Goal: Task Accomplishment & Management: Manage account settings

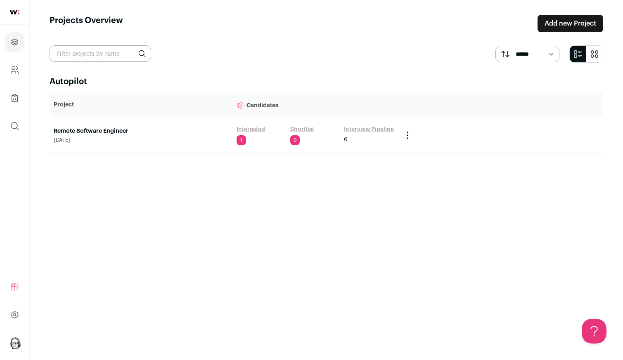
click at [354, 130] on link "Interview Pipeline" at bounding box center [369, 129] width 50 height 8
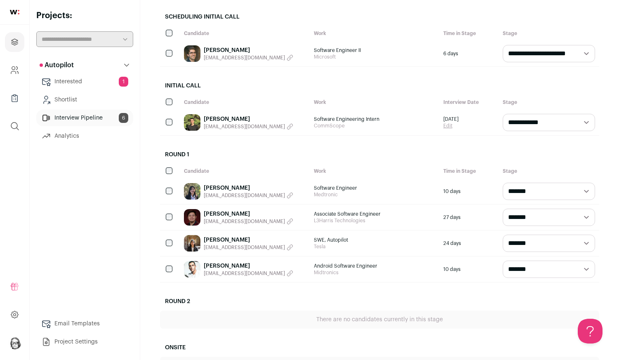
scroll to position [102, 0]
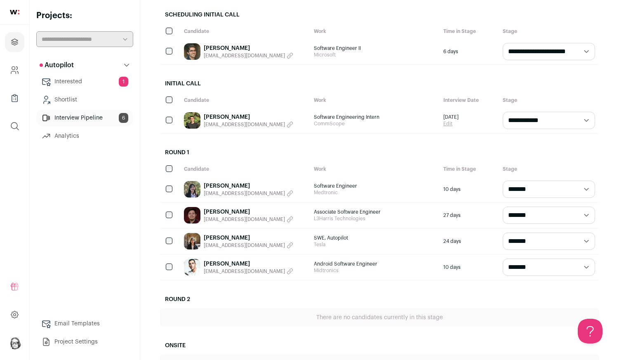
click at [64, 81] on link "Interested 1" at bounding box center [84, 81] width 97 height 17
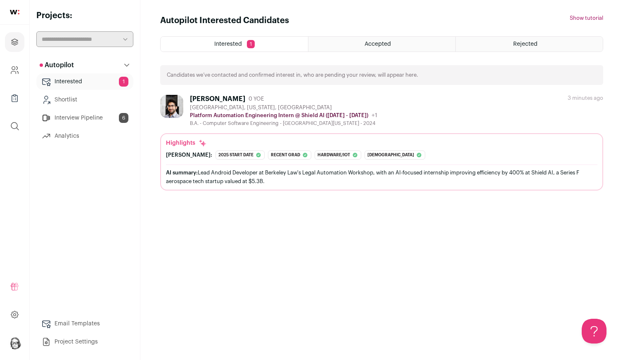
click at [71, 82] on link "Interested 1" at bounding box center [84, 81] width 97 height 17
click at [328, 100] on div "[PERSON_NAME] 0 YOE" at bounding box center [283, 99] width 187 height 8
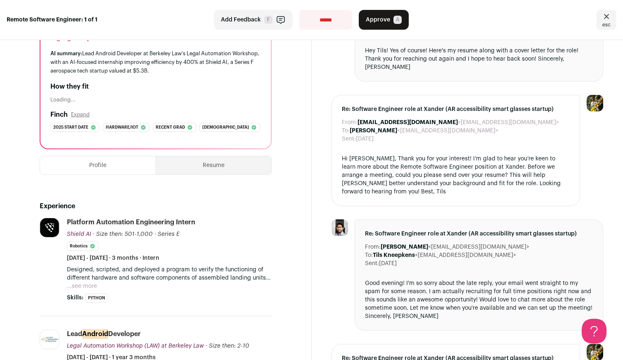
scroll to position [96, 0]
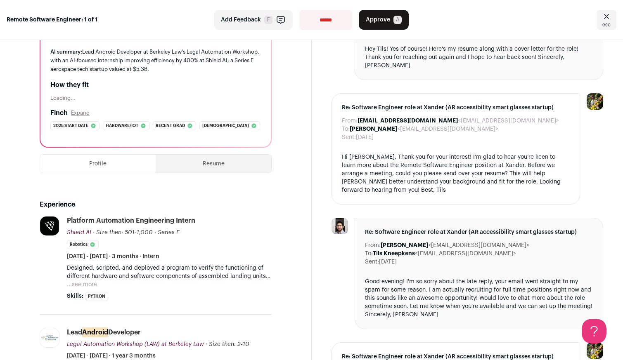
click at [83, 113] on button "Expand" at bounding box center [80, 113] width 19 height 7
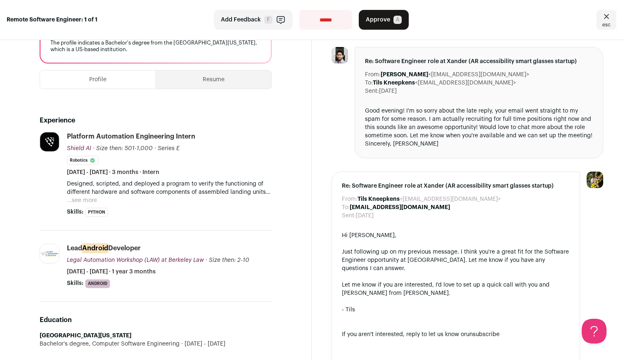
scroll to position [274, 0]
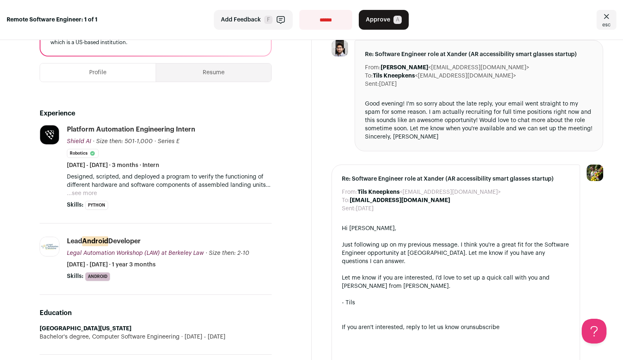
click at [87, 198] on button "...see more" at bounding box center [82, 193] width 30 height 8
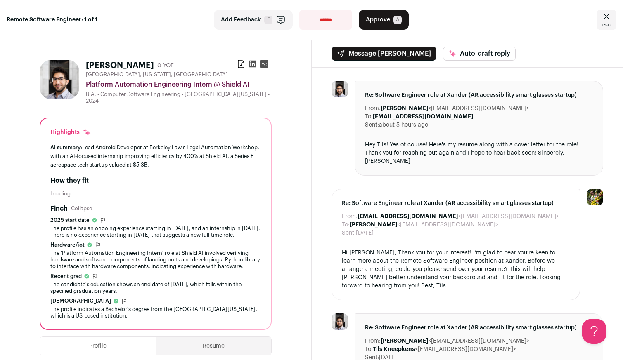
scroll to position [0, 0]
click at [239, 66] on icon at bounding box center [241, 63] width 6 height 7
select select "**********"
